Goal: Task Accomplishment & Management: Use online tool/utility

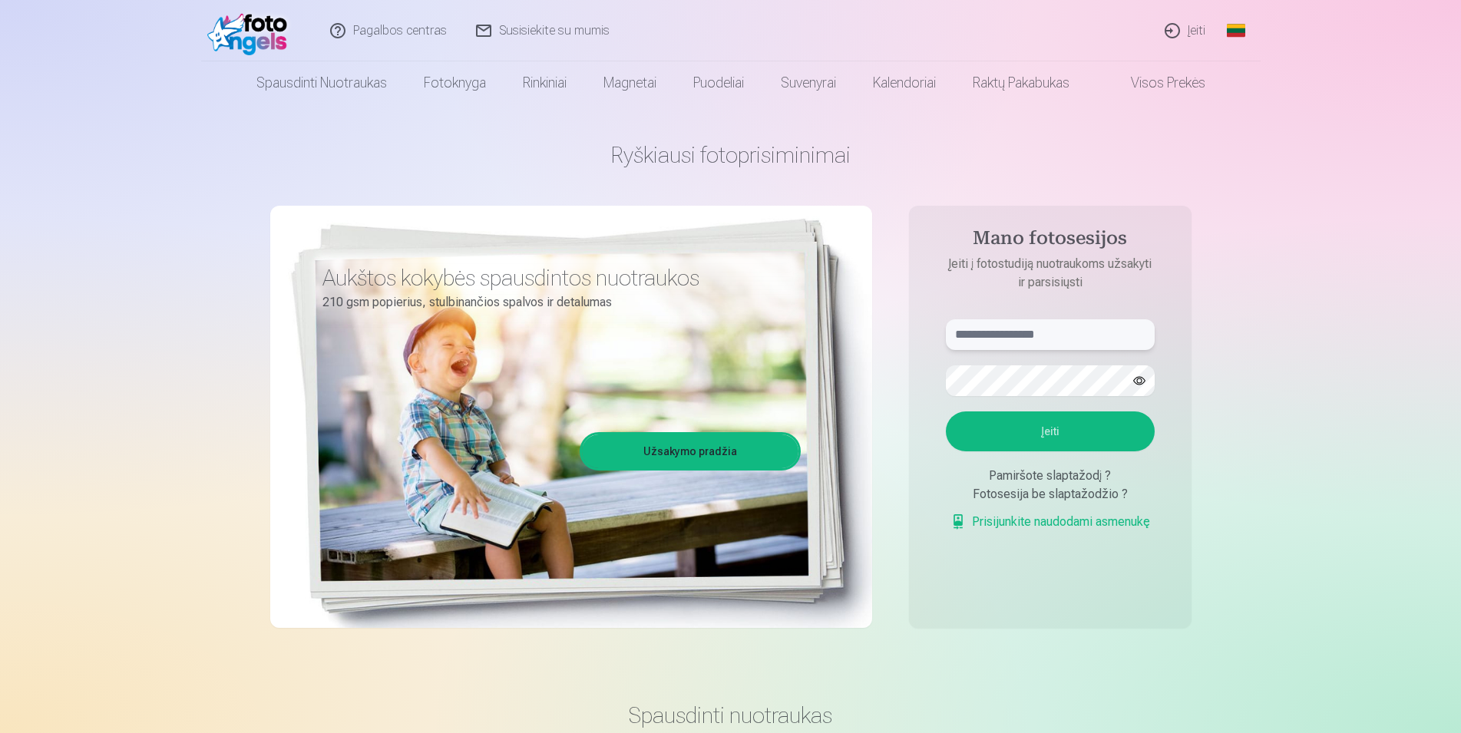
click at [986, 333] on input "text" at bounding box center [1050, 334] width 209 height 31
type input "**********"
click at [1052, 433] on button "Įeiti" at bounding box center [1050, 431] width 209 height 40
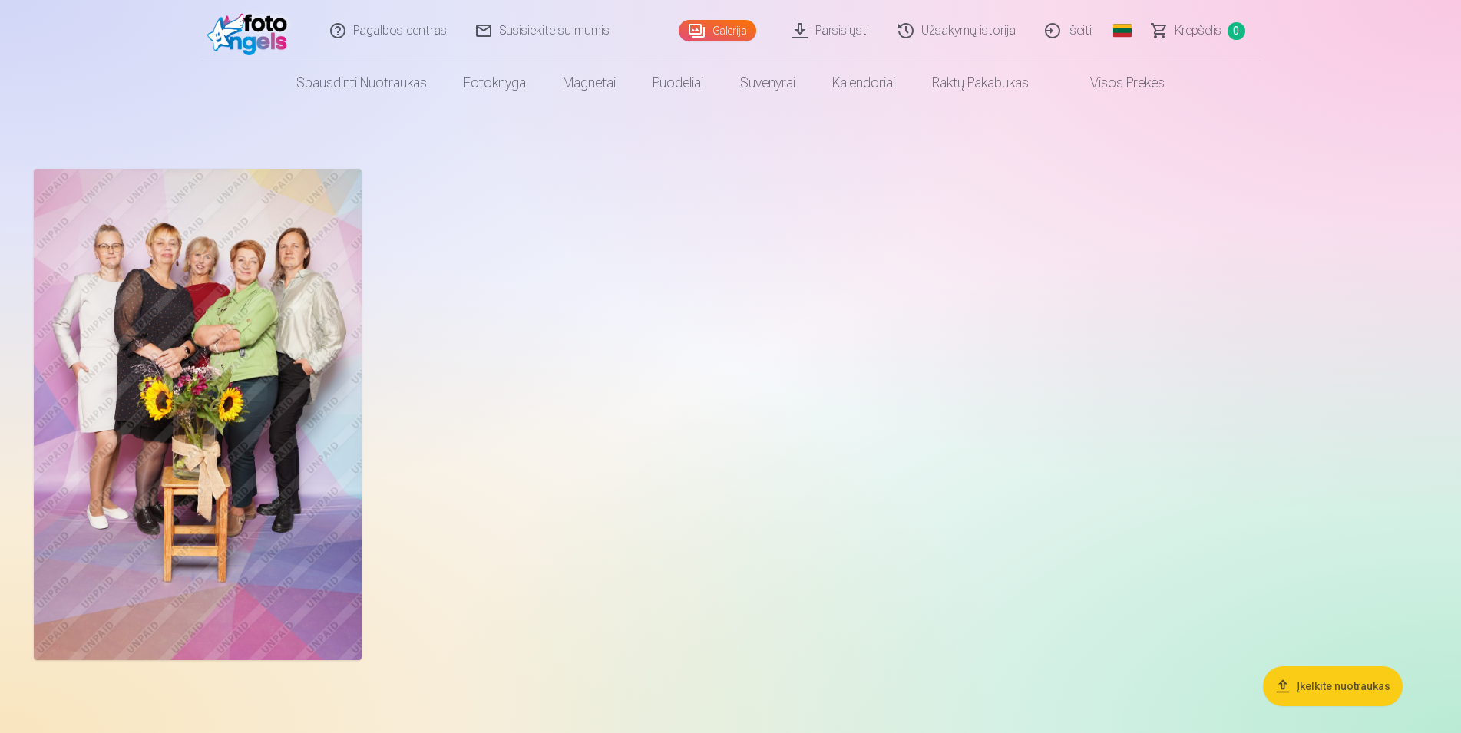
click at [290, 415] on img at bounding box center [198, 414] width 328 height 491
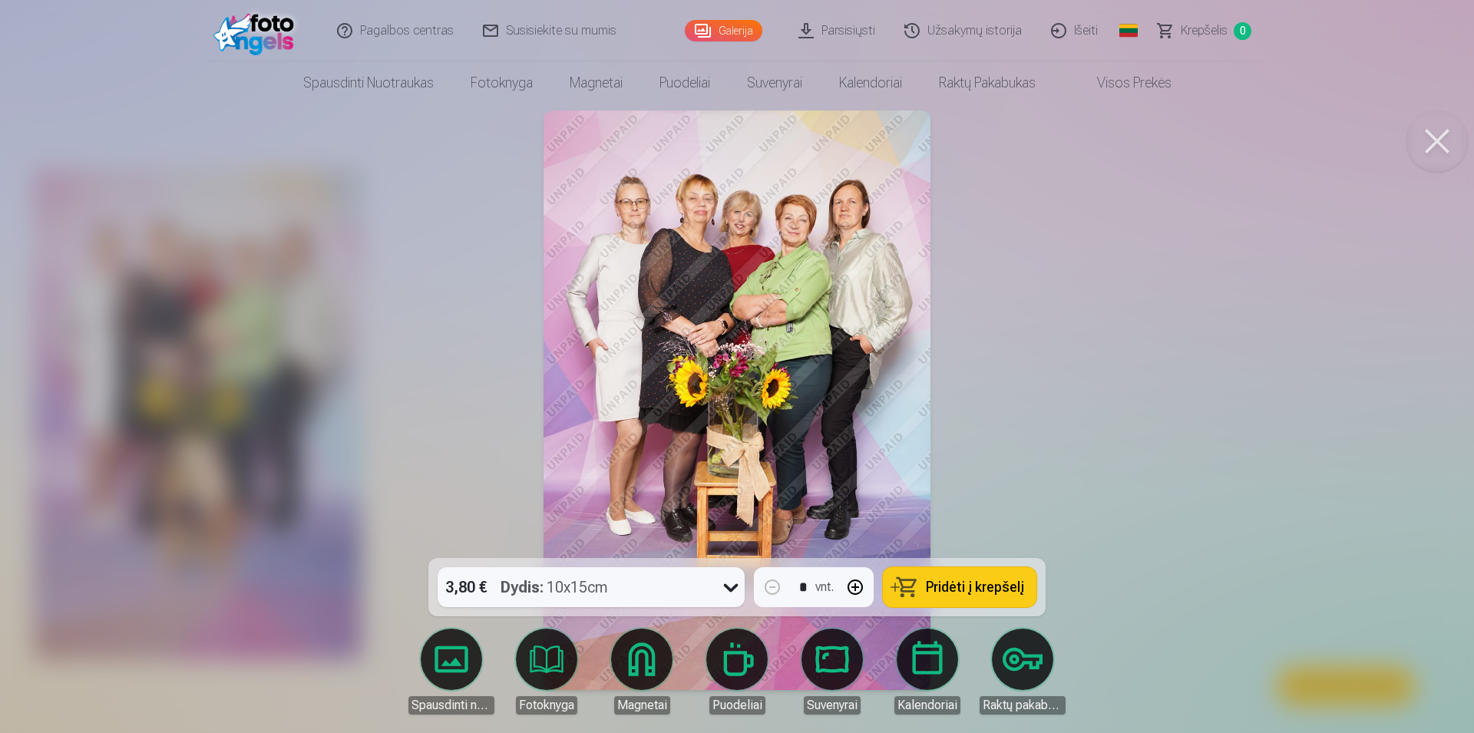
click at [733, 27] on link "Galerija" at bounding box center [724, 30] width 78 height 21
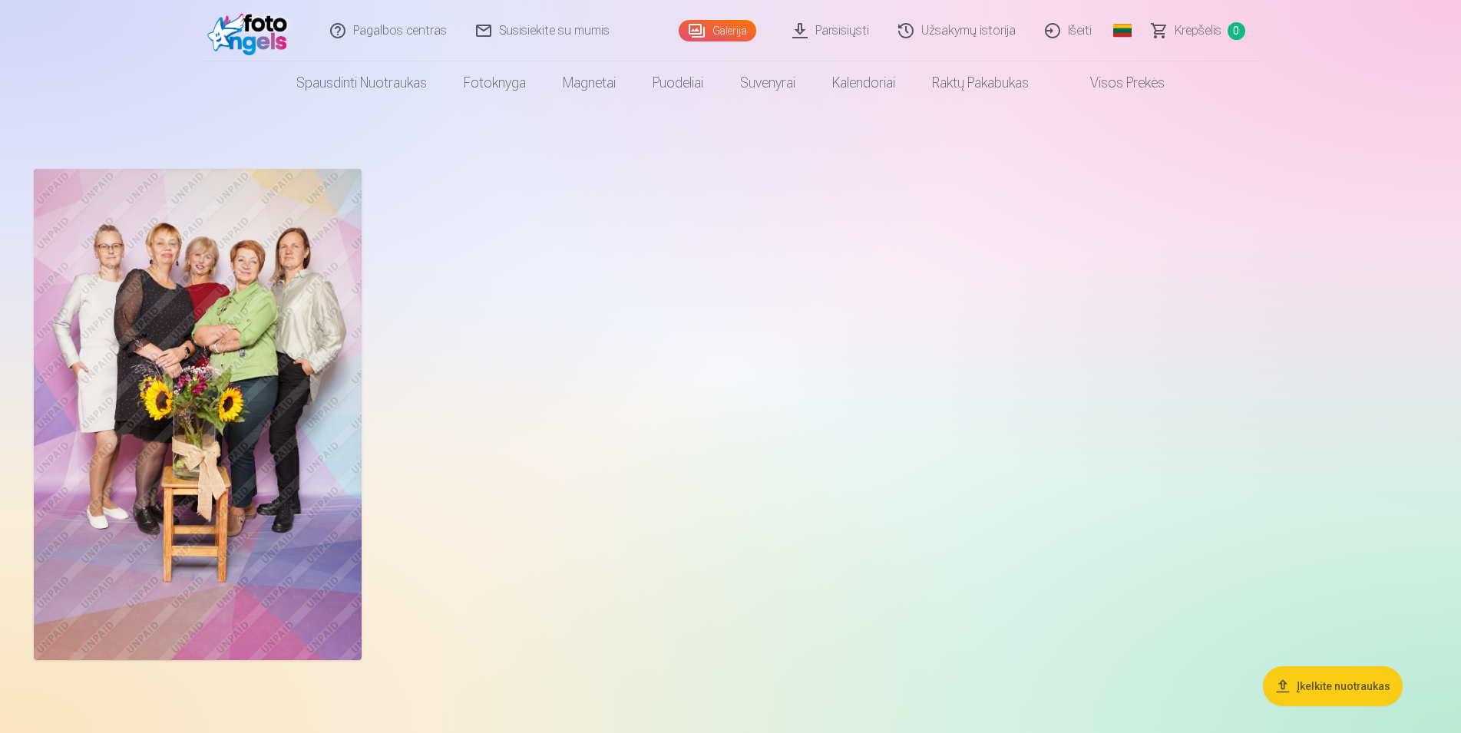
click at [1081, 33] on link "Išeiti" at bounding box center [1069, 30] width 76 height 61
